Goal: Task Accomplishment & Management: Use online tool/utility

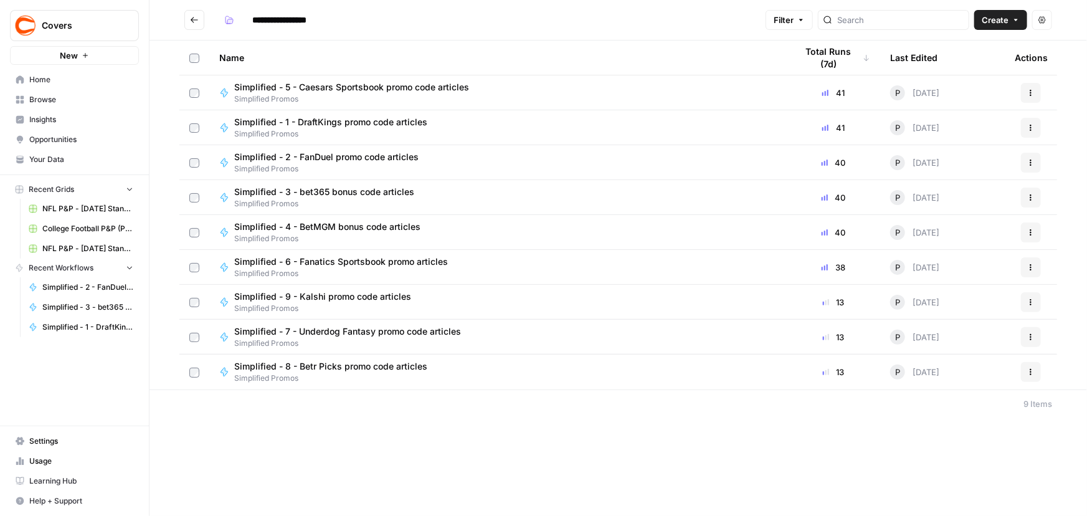
click at [346, 125] on span "Simplified - 1 - DraftKings promo code articles" at bounding box center [330, 122] width 193 height 12
click at [327, 161] on span "Simplified - 2 - FanDuel promo code articles" at bounding box center [326, 157] width 184 height 12
click at [315, 194] on span "Simplified - 3 - bet365 bonus code articles" at bounding box center [324, 192] width 180 height 12
click at [322, 226] on span "Simplified - 4 - BetMGM bonus code articles" at bounding box center [327, 227] width 186 height 12
click at [343, 87] on span "Simplified - 5 - Caesars Sportsbook promo code articles" at bounding box center [351, 87] width 235 height 12
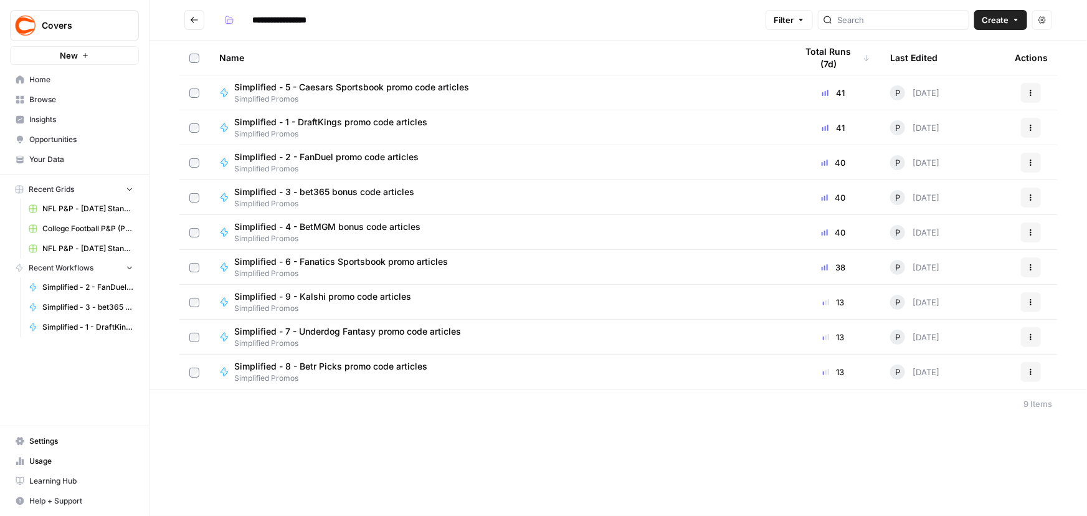
click at [348, 261] on span "Simplified - 6 - Fanatics Sportsbook promo articles" at bounding box center [341, 262] width 214 height 12
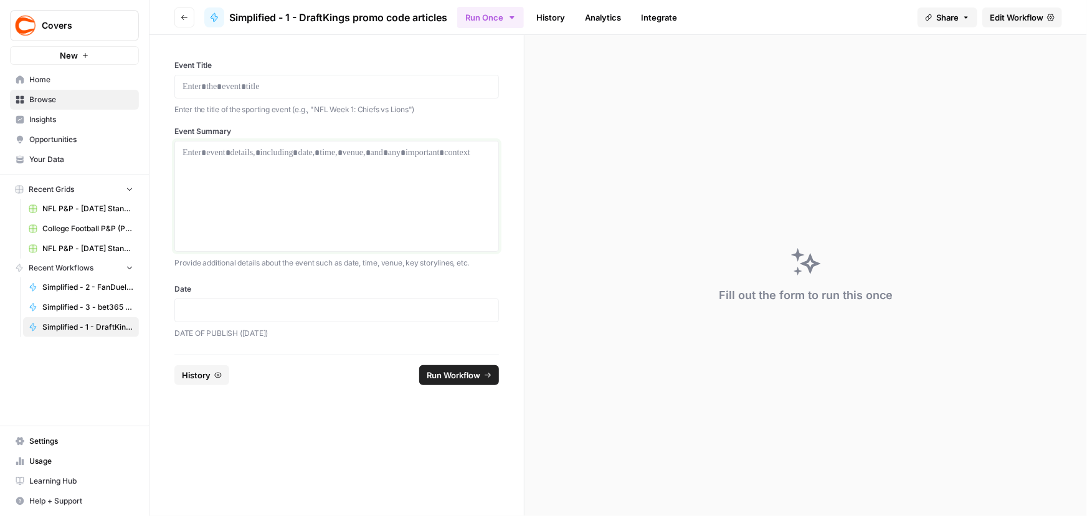
click at [315, 199] on div at bounding box center [337, 196] width 308 height 100
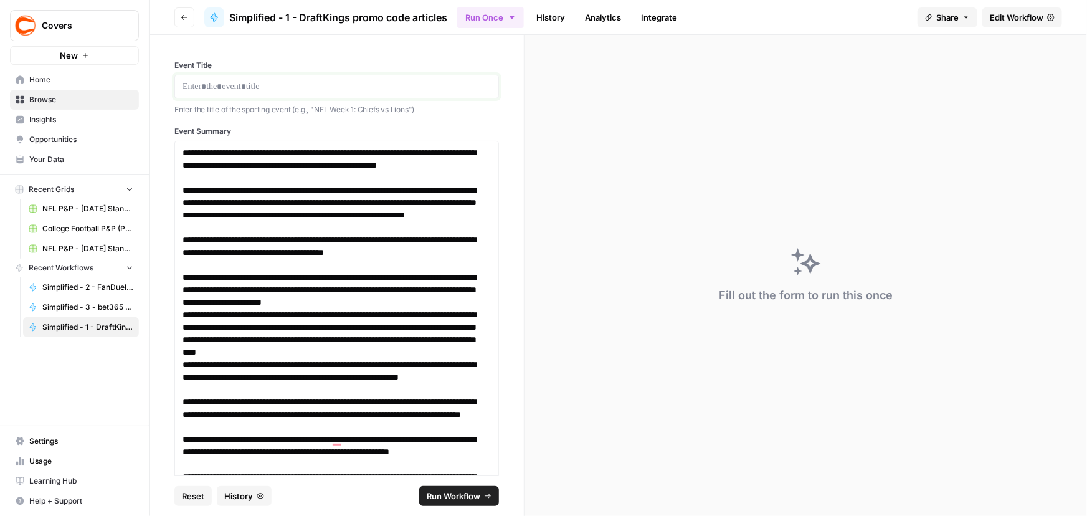
click at [236, 85] on p at bounding box center [337, 86] width 308 height 12
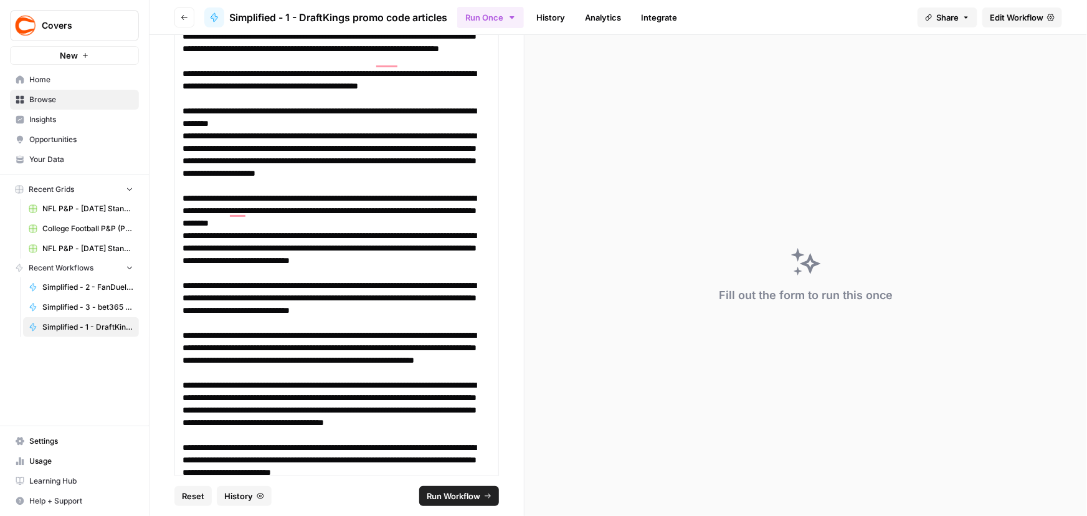
scroll to position [495, 0]
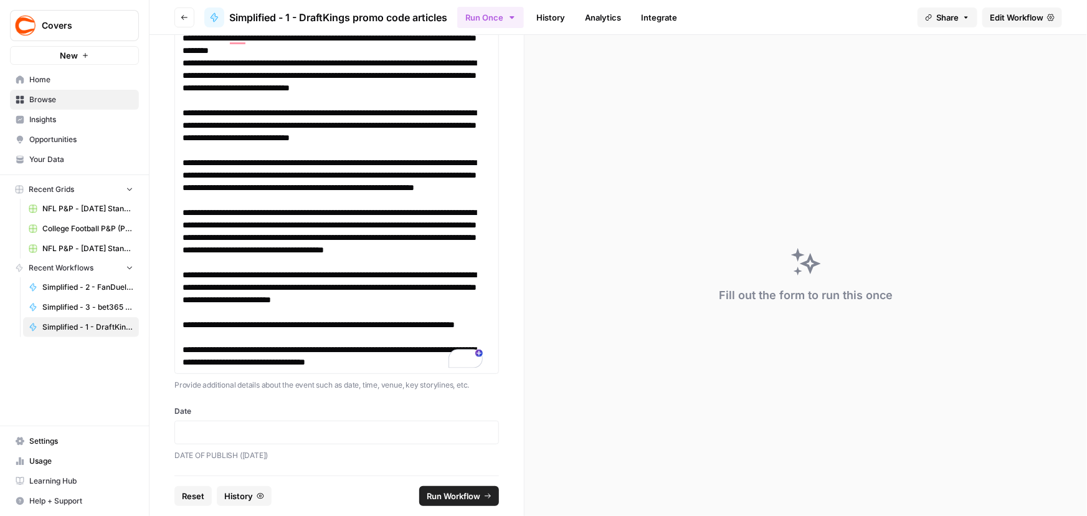
click at [214, 419] on div "Date DATE OF PUBLISH ([DATE])" at bounding box center [336, 434] width 325 height 56
click at [214, 438] on div at bounding box center [336, 433] width 325 height 24
click at [297, 428] on p at bounding box center [337, 432] width 308 height 12
click at [474, 495] on span "Run Workflow" at bounding box center [454, 496] width 54 height 12
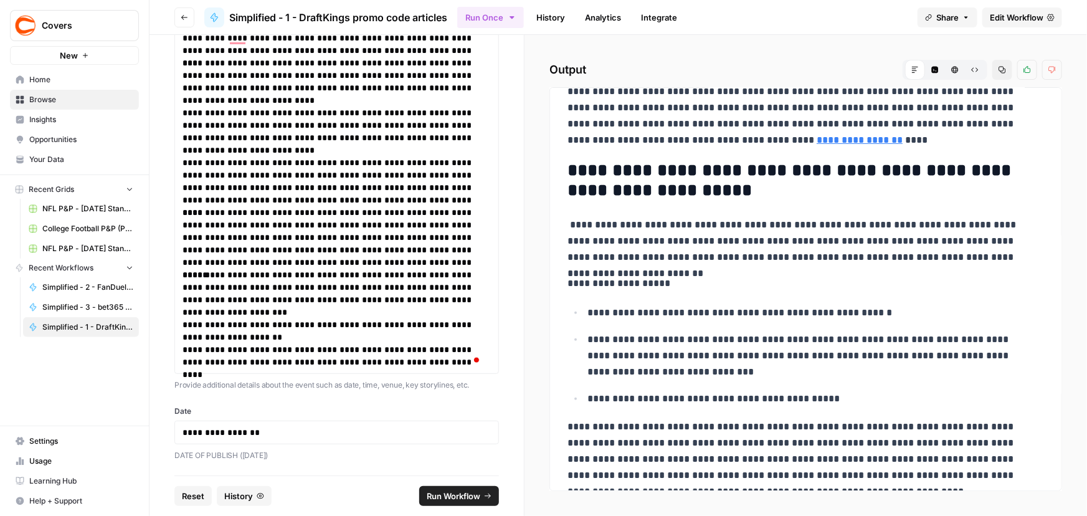
scroll to position [170, 0]
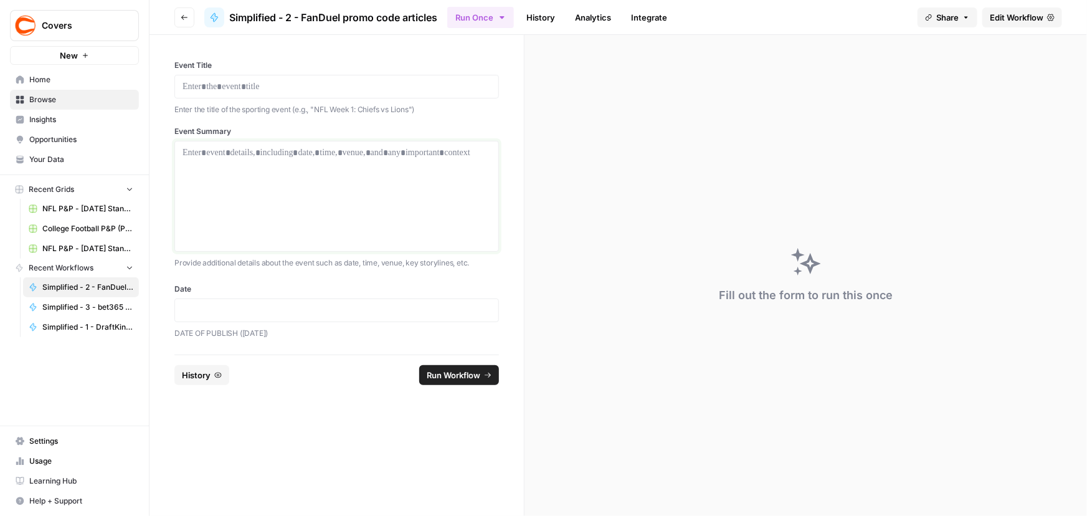
click at [283, 171] on div at bounding box center [337, 196] width 308 height 100
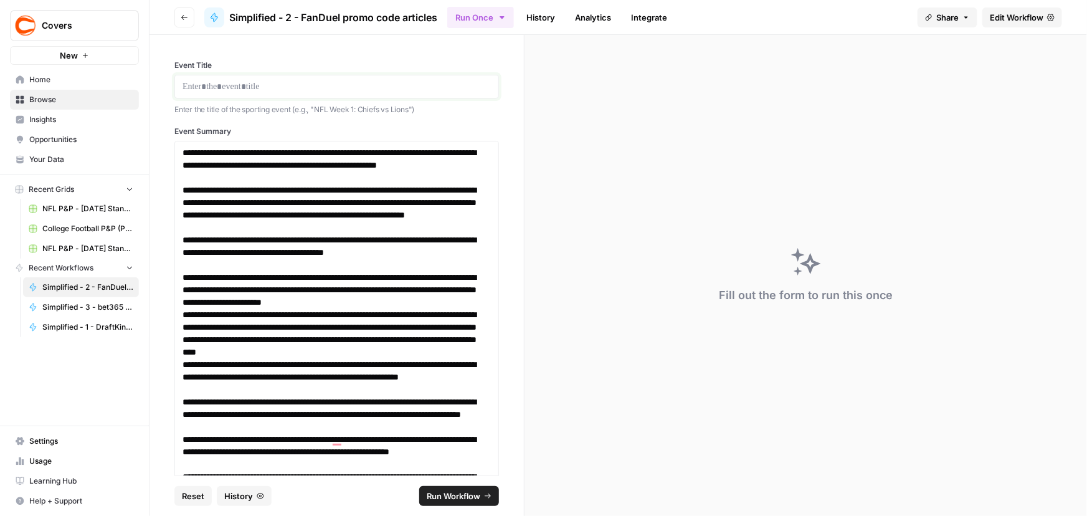
click at [312, 91] on p at bounding box center [337, 86] width 308 height 12
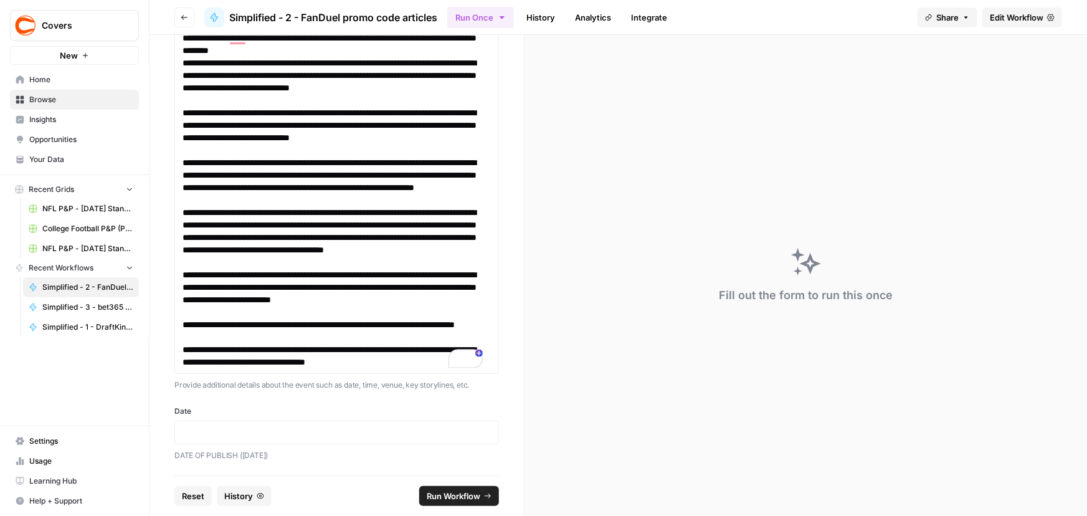
scroll to position [626, 0]
click at [303, 436] on p at bounding box center [337, 432] width 308 height 12
click at [455, 499] on span "Run Workflow" at bounding box center [454, 496] width 54 height 12
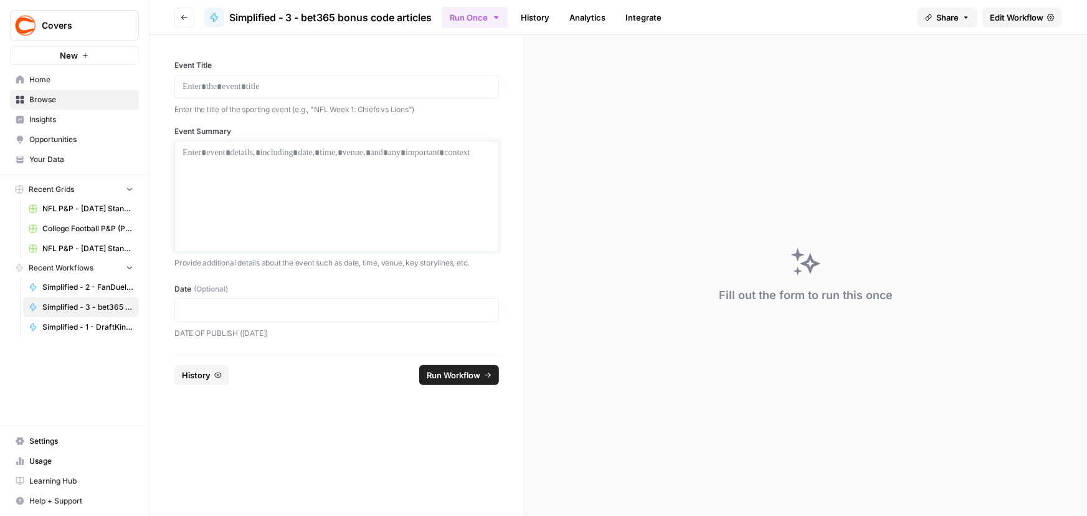
drag, startPoint x: 366, startPoint y: 185, endPoint x: 383, endPoint y: 173, distance: 20.6
click at [366, 185] on div at bounding box center [337, 196] width 308 height 100
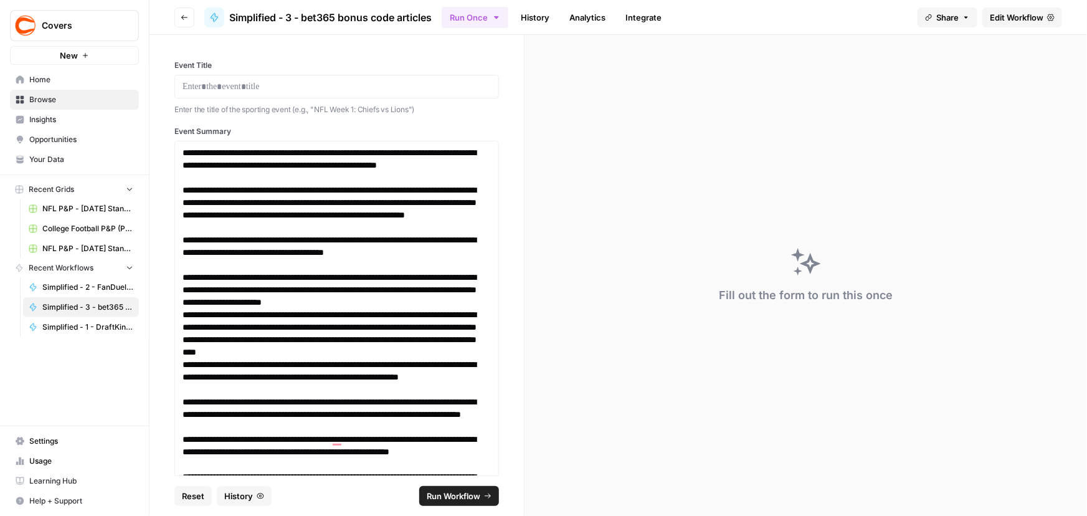
click at [296, 75] on div at bounding box center [336, 87] width 325 height 24
click at [295, 89] on p at bounding box center [337, 86] width 308 height 12
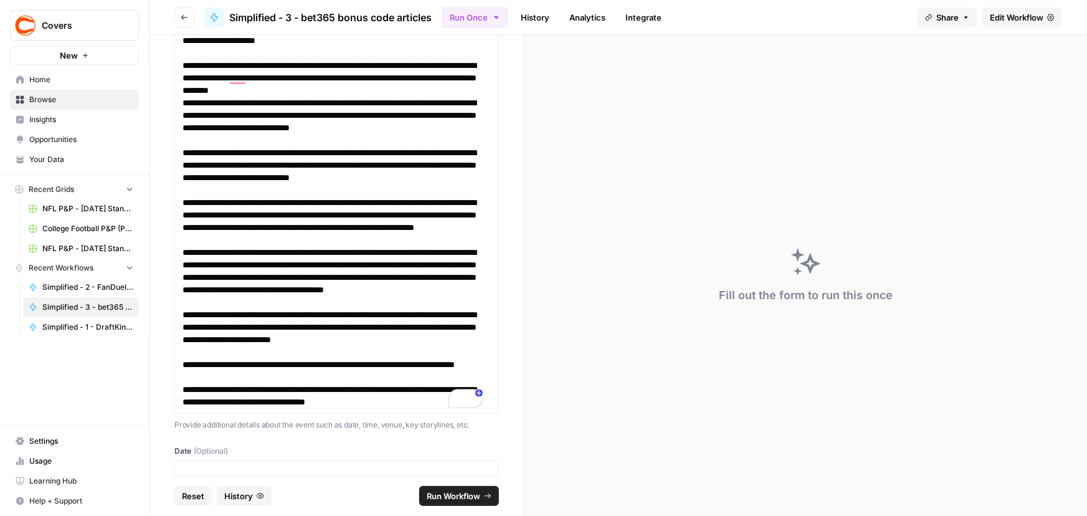
scroll to position [626, 0]
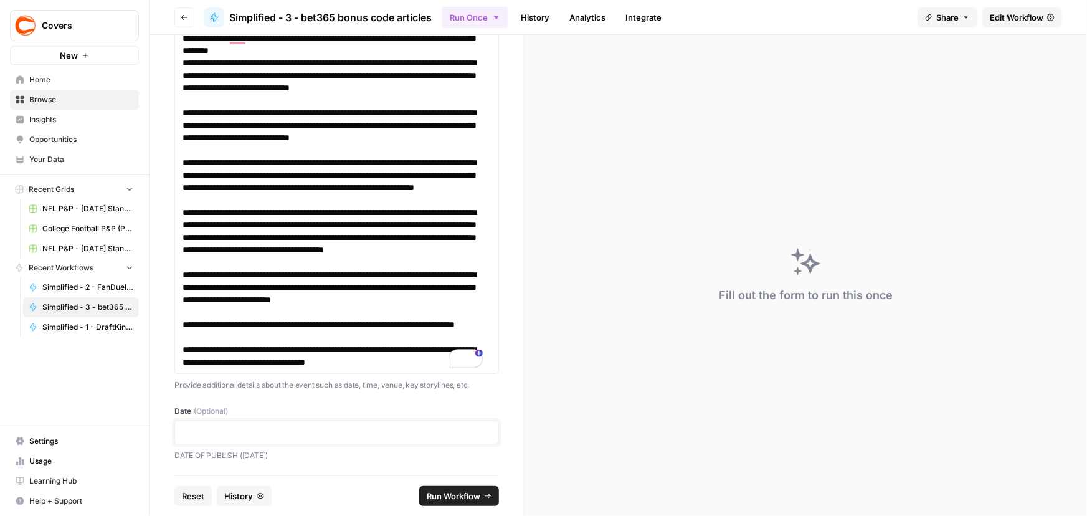
click at [317, 431] on p at bounding box center [337, 432] width 308 height 12
click at [446, 492] on span "Run Workflow" at bounding box center [454, 496] width 54 height 12
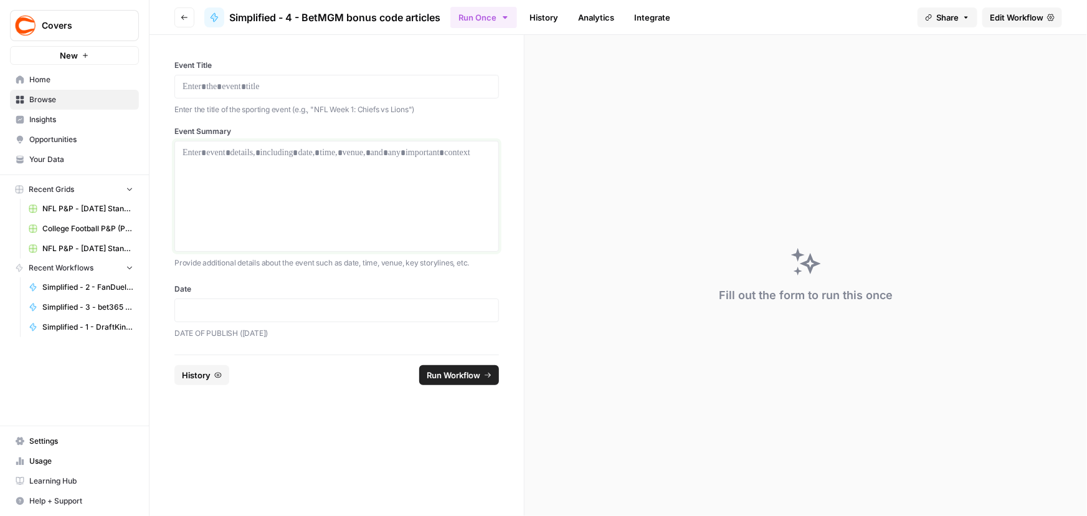
click at [314, 200] on div at bounding box center [337, 196] width 308 height 100
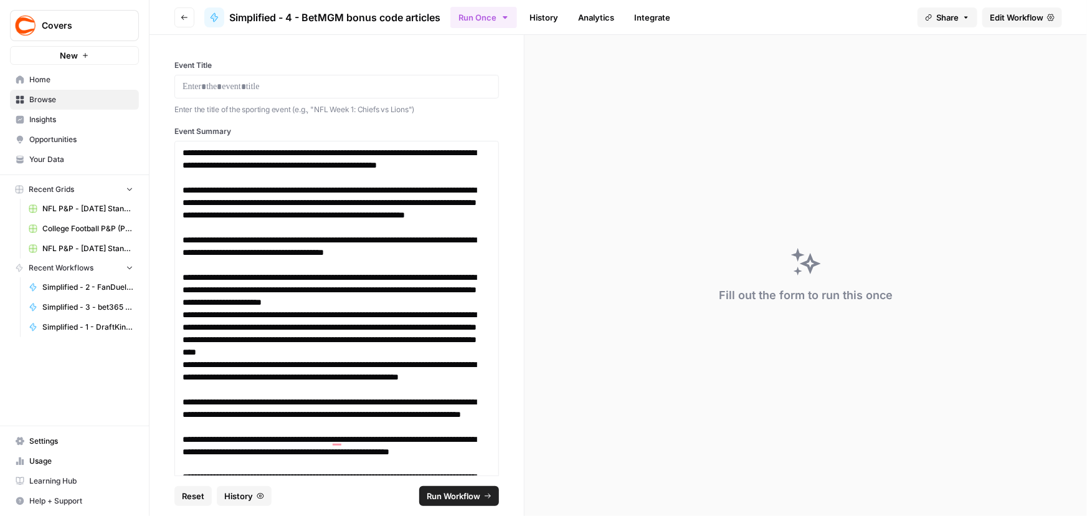
click at [260, 72] on div "Event Title Enter the title of the sporting event (e.g., "NFL Week 1: Chiefs vs…" at bounding box center [336, 88] width 325 height 56
click at [255, 92] on p at bounding box center [337, 86] width 308 height 12
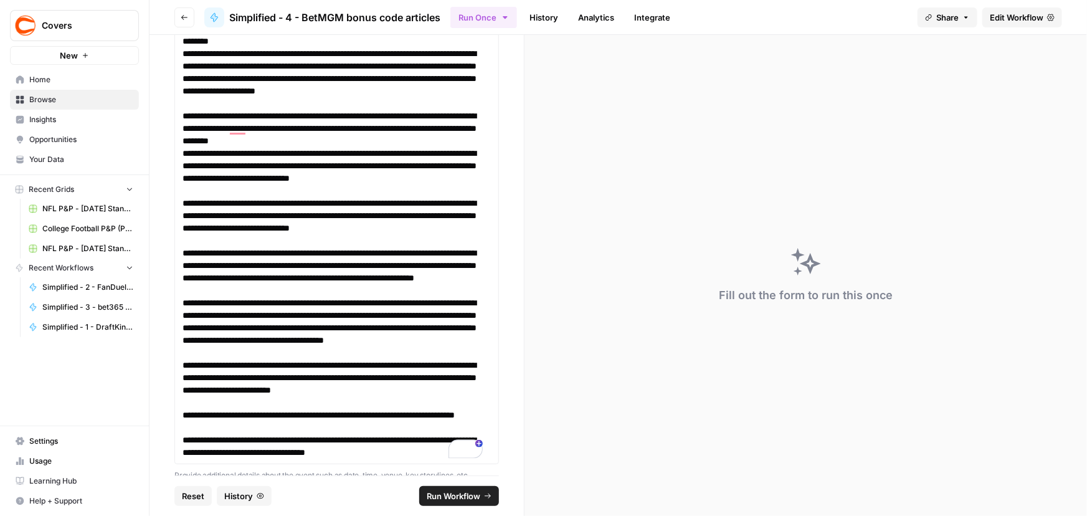
scroll to position [626, 0]
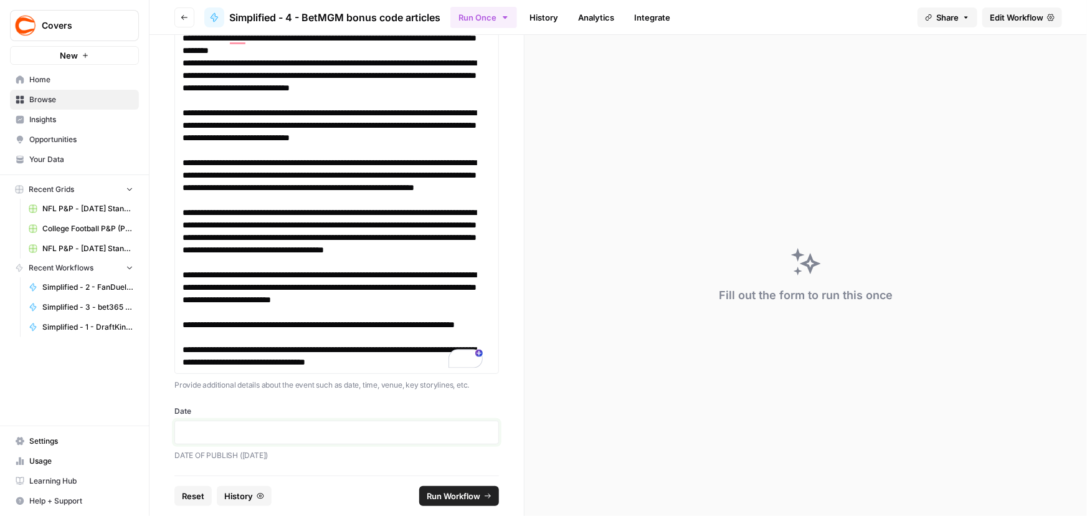
click at [322, 429] on p at bounding box center [337, 432] width 308 height 12
click at [487, 499] on icon "submit" at bounding box center [487, 495] width 7 height 7
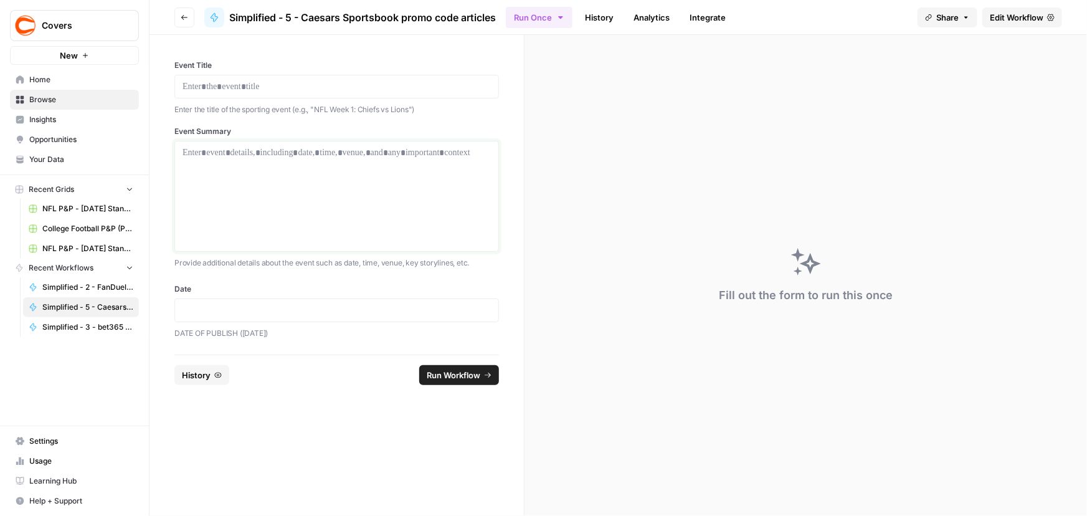
click at [285, 217] on div at bounding box center [337, 196] width 308 height 100
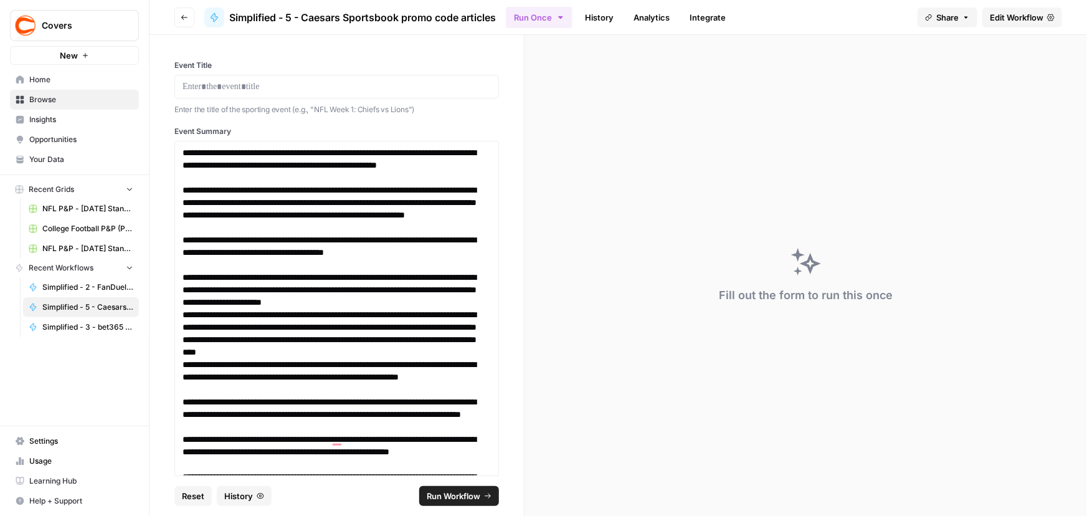
click at [368, 93] on div at bounding box center [336, 87] width 325 height 24
click at [369, 88] on p at bounding box center [337, 86] width 308 height 12
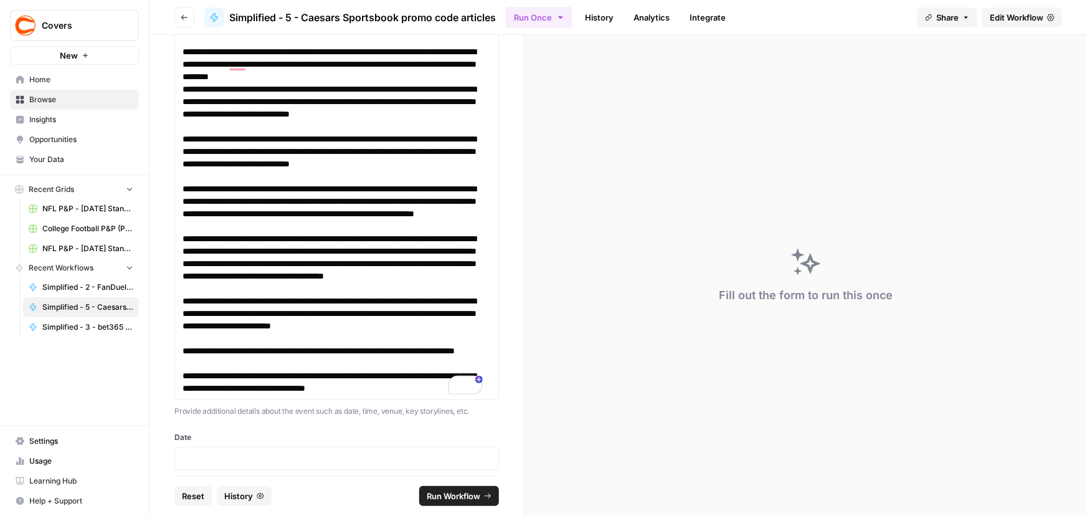
scroll to position [626, 0]
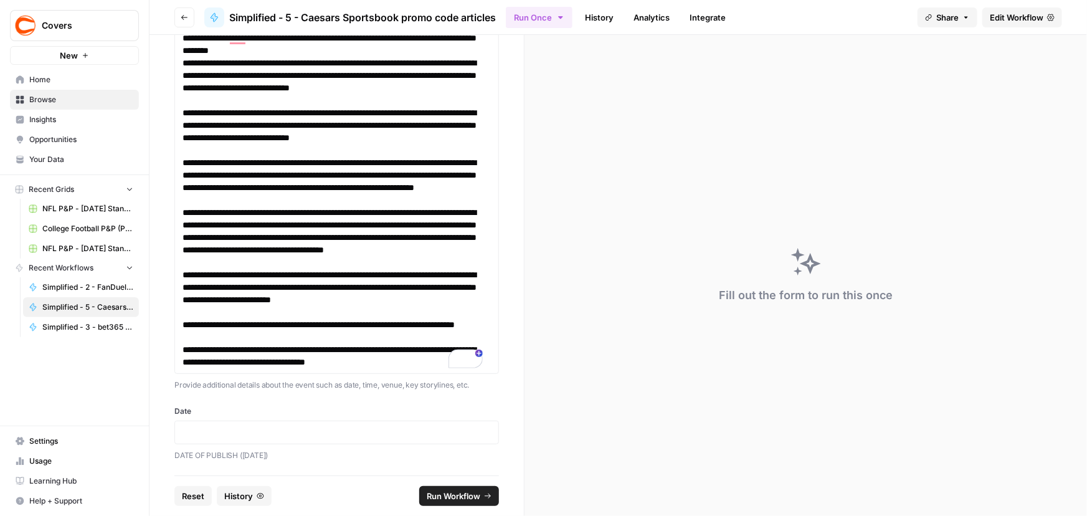
click at [308, 443] on div "Date DATE OF PUBLISH ([DATE])" at bounding box center [336, 434] width 325 height 56
click at [313, 431] on p at bounding box center [337, 432] width 308 height 12
click at [479, 506] on footer "Reset History Run Workflow" at bounding box center [336, 496] width 325 height 41
click at [487, 497] on icon "submit" at bounding box center [487, 495] width 7 height 7
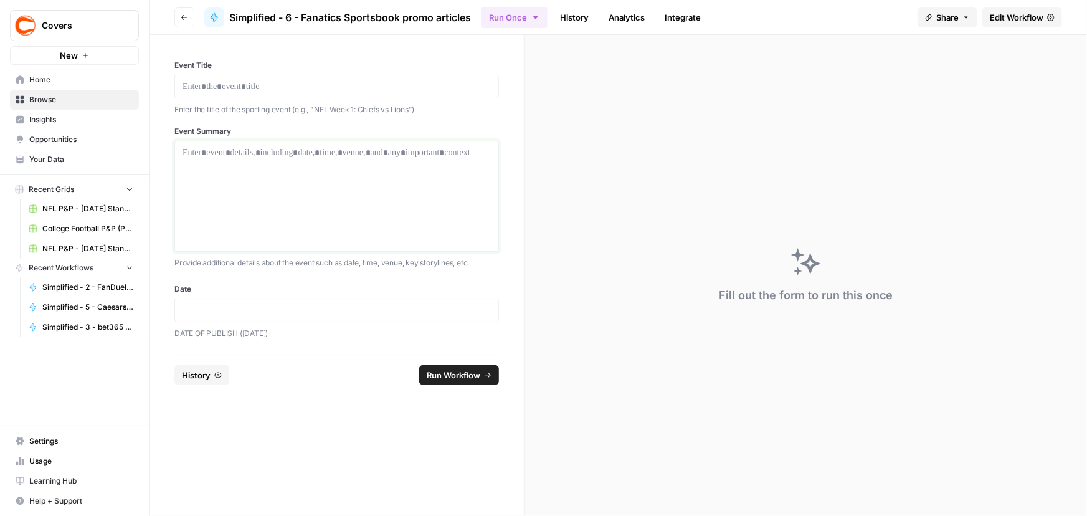
click at [345, 164] on div at bounding box center [337, 196] width 308 height 100
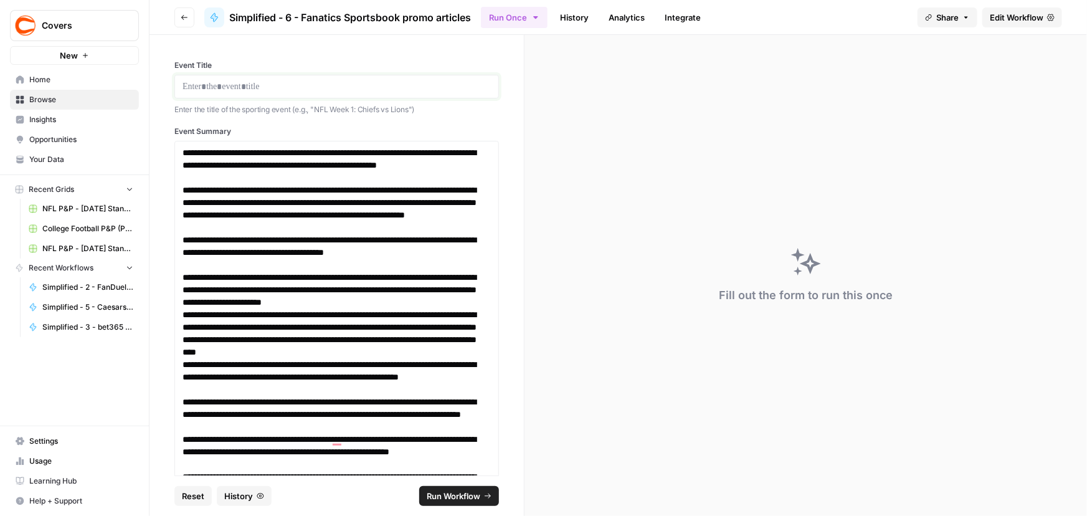
click at [237, 84] on p at bounding box center [337, 86] width 308 height 12
click at [227, 85] on p "**********" at bounding box center [333, 86] width 300 height 12
click at [308, 84] on p "**********" at bounding box center [333, 86] width 300 height 12
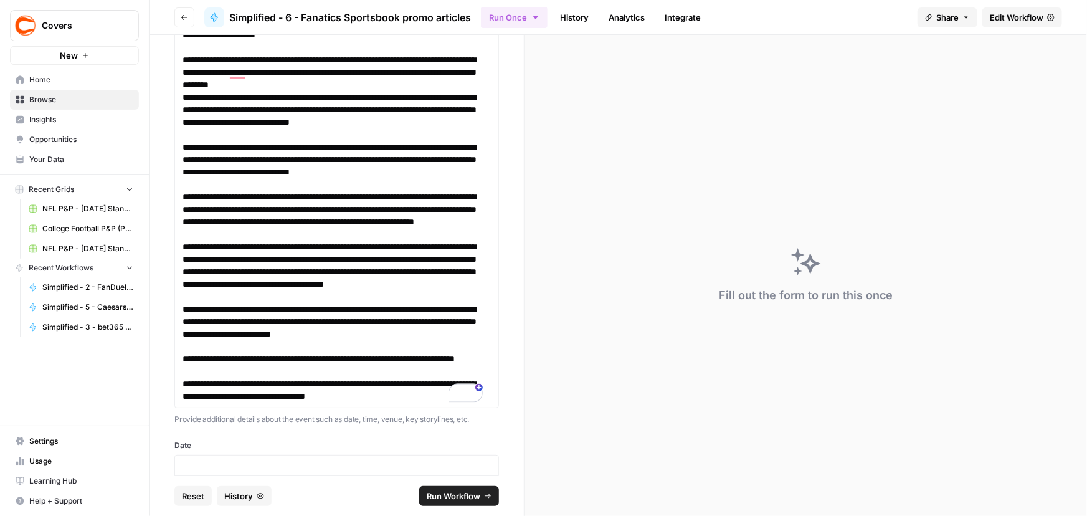
scroll to position [626, 0]
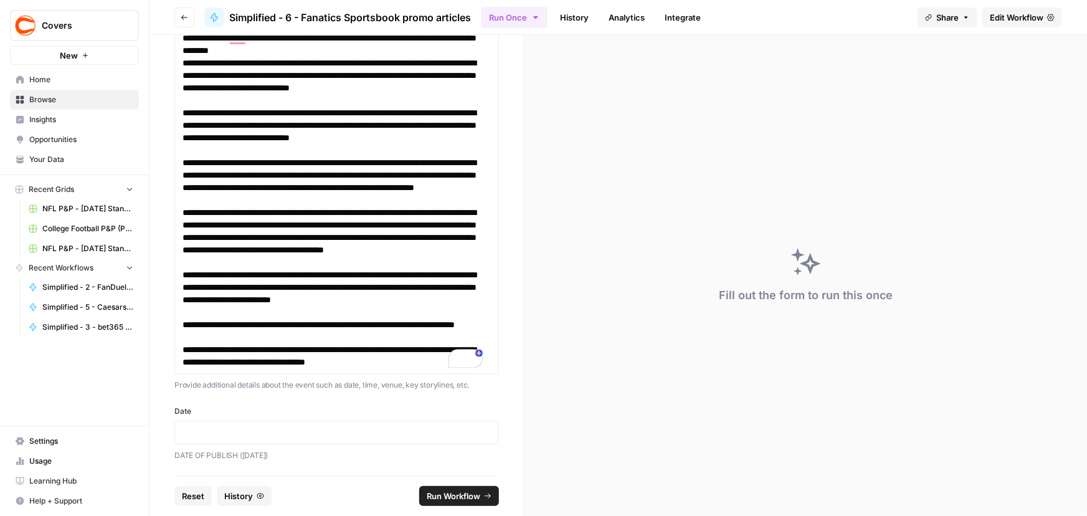
click at [319, 443] on div "Date DATE OF PUBLISH ([DATE])" at bounding box center [336, 434] width 325 height 56
click at [324, 438] on div at bounding box center [336, 433] width 325 height 24
click at [326, 434] on p at bounding box center [337, 432] width 308 height 12
click at [462, 496] on span "Run Workflow" at bounding box center [454, 496] width 54 height 12
